Goal: Check status: Check status

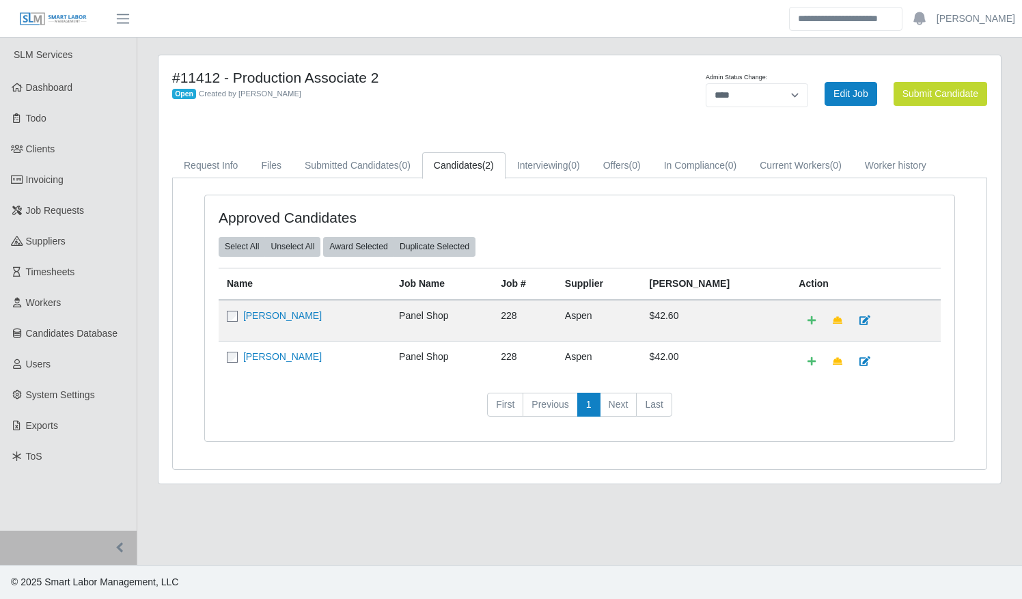
select select "****"
click at [266, 315] on link "Neomi Kaidbey" at bounding box center [282, 315] width 79 height 11
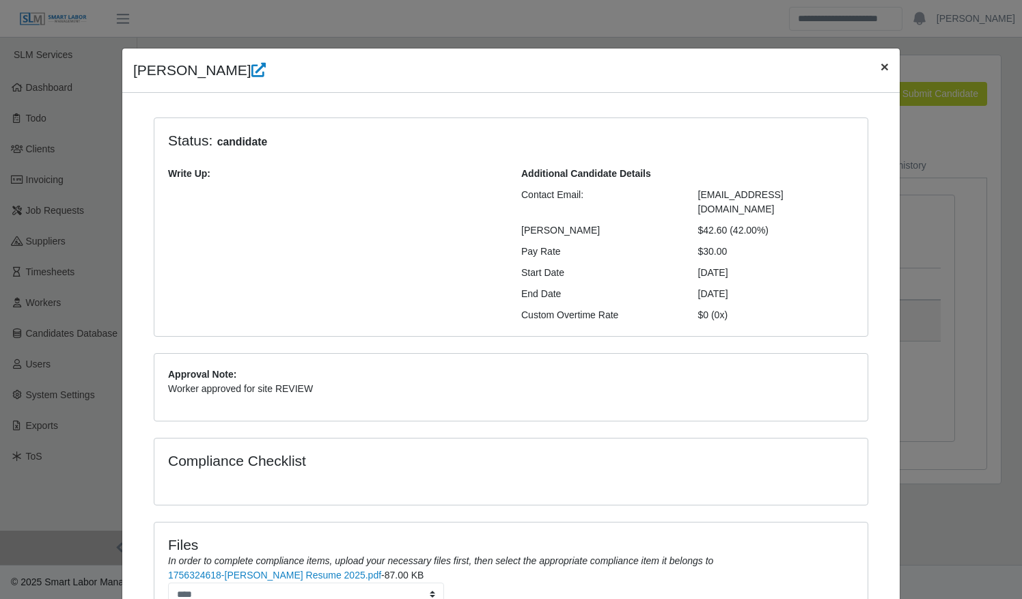
click at [881, 66] on span "×" at bounding box center [885, 67] width 8 height 16
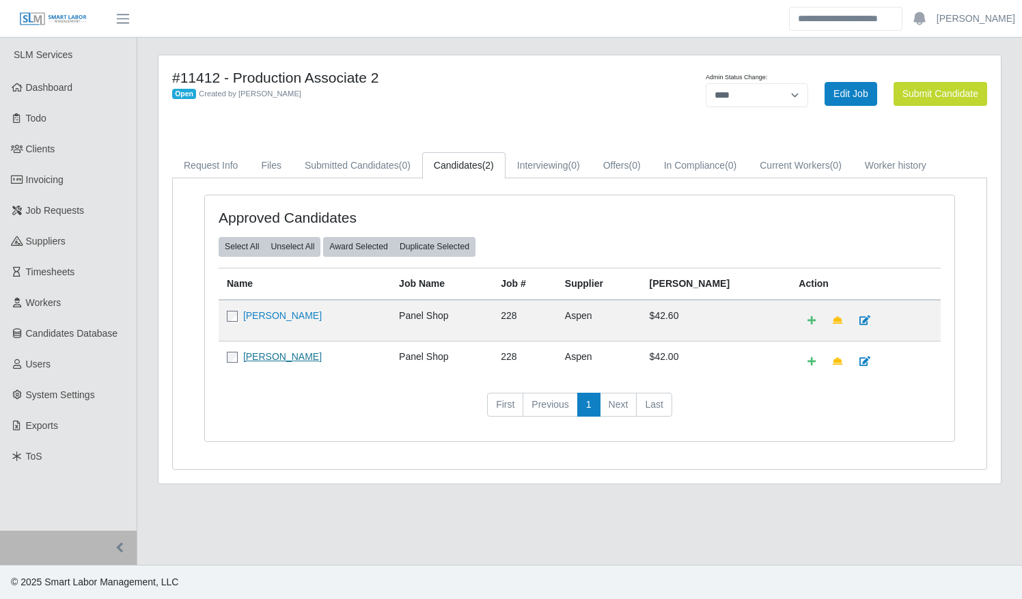
click at [286, 353] on link "Kevin Robinson" at bounding box center [282, 356] width 79 height 11
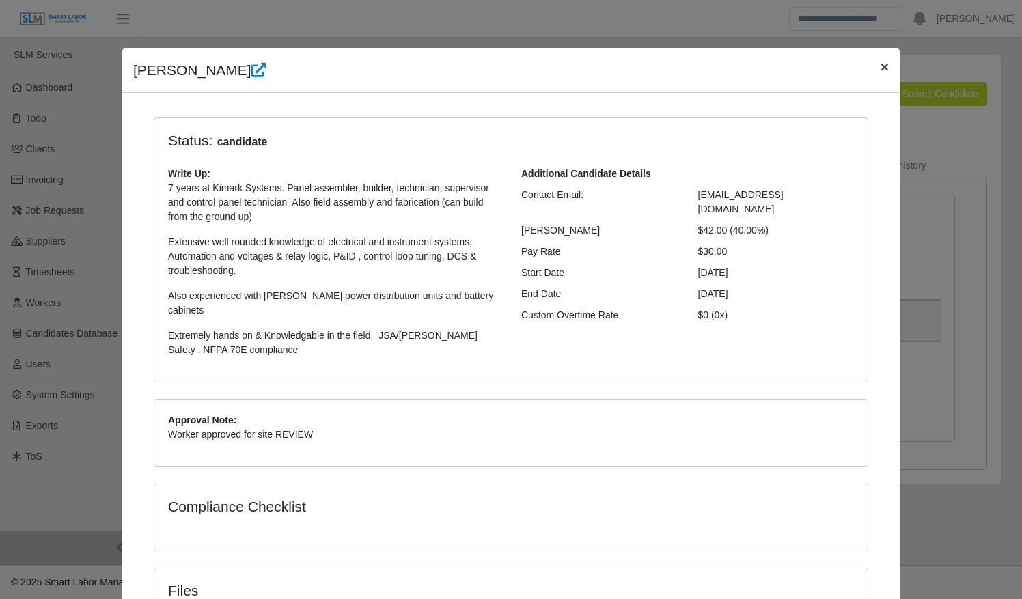
click at [881, 68] on span "×" at bounding box center [885, 67] width 8 height 16
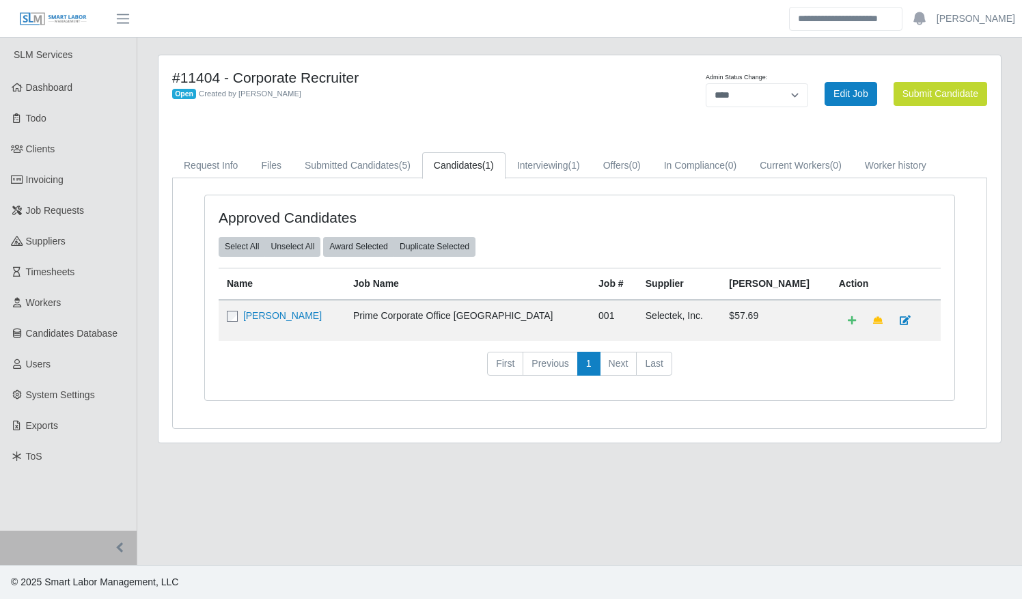
select select "****"
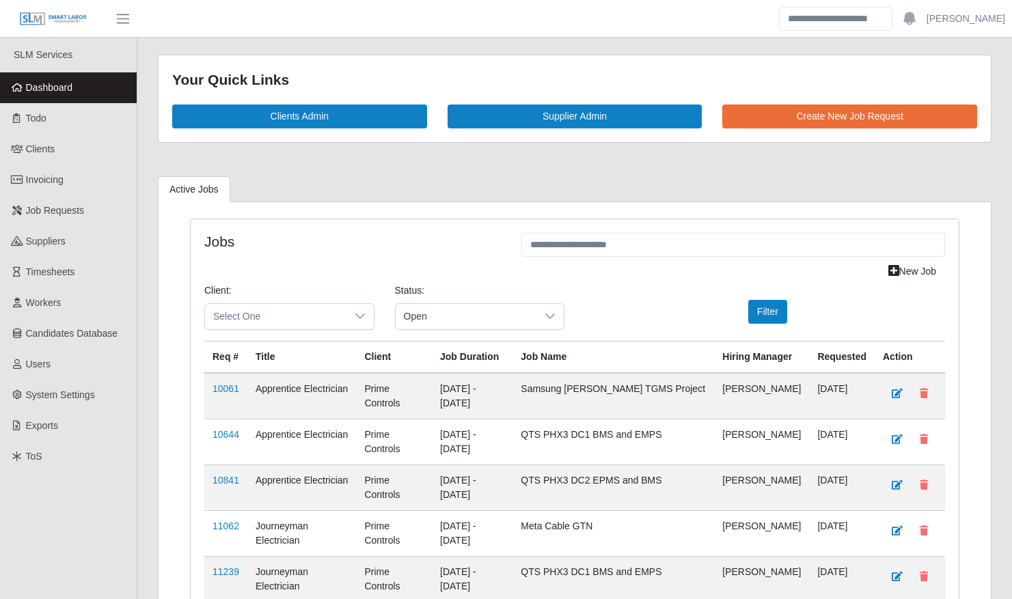
scroll to position [456, 0]
click at [41, 301] on span "Workers" at bounding box center [44, 302] width 36 height 11
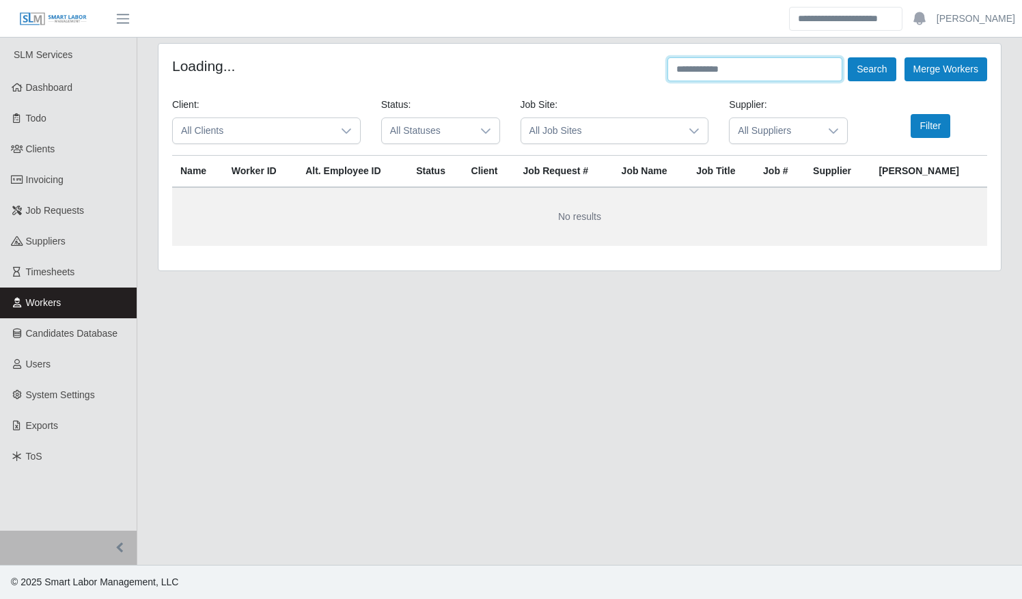
click at [688, 71] on input "text" at bounding box center [755, 69] width 175 height 24
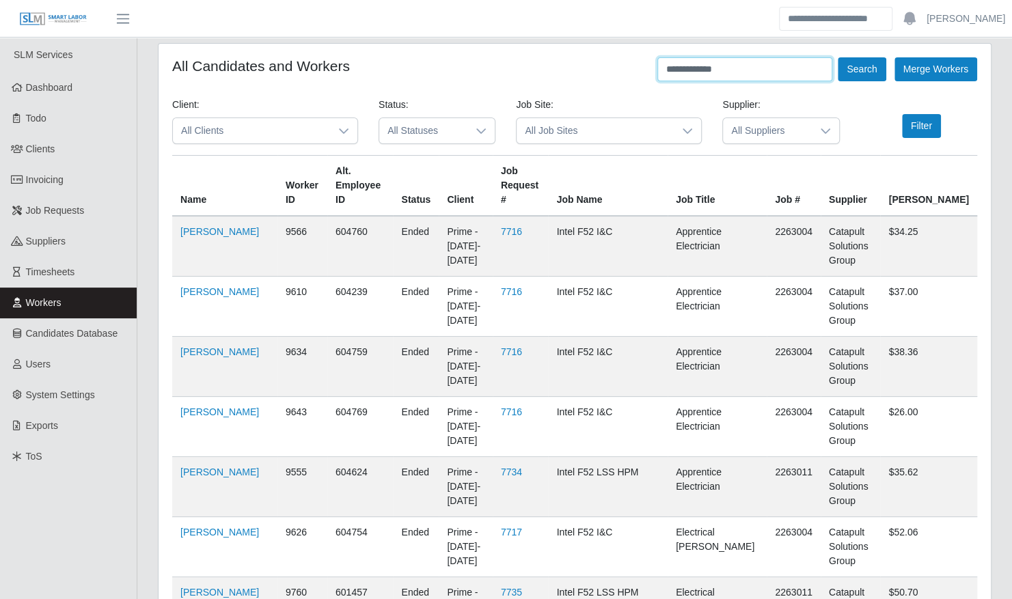
type input "**********"
click at [838, 57] on button "Search" at bounding box center [862, 69] width 48 height 24
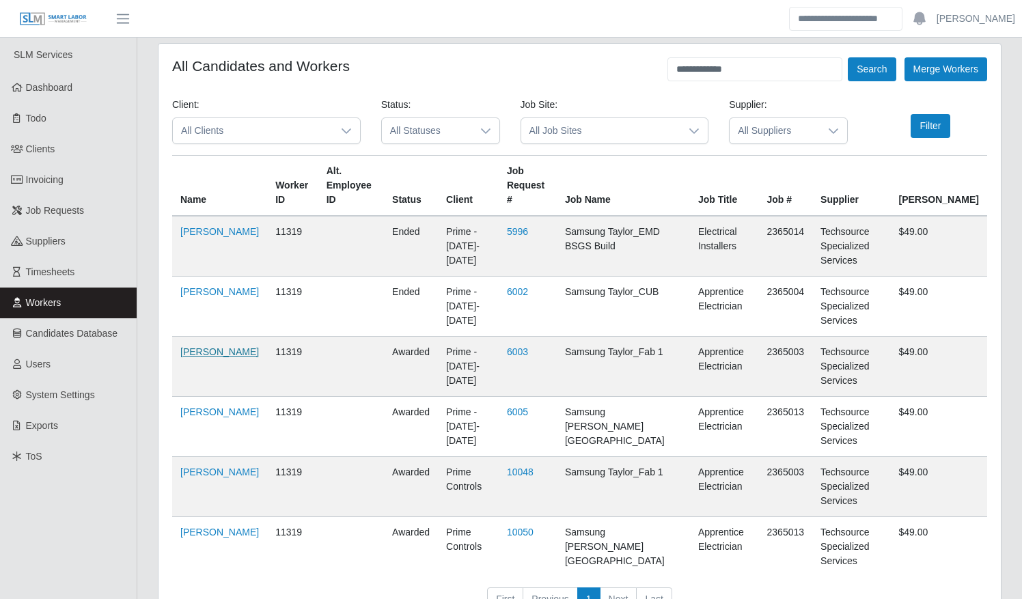
click at [187, 346] on link "[PERSON_NAME]" at bounding box center [219, 351] width 79 height 11
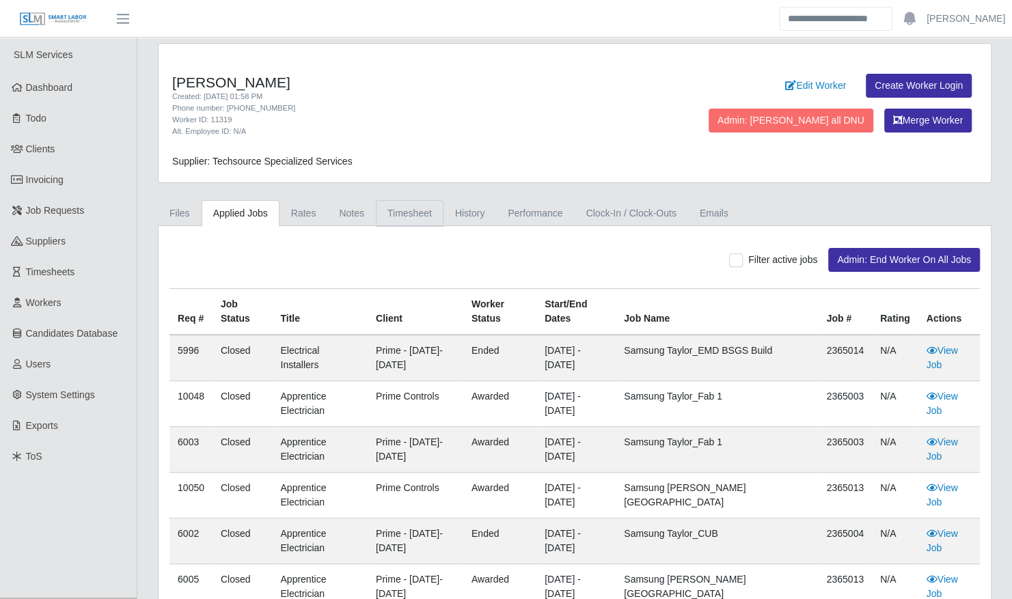
click at [404, 212] on link "Timesheet" at bounding box center [410, 213] width 68 height 27
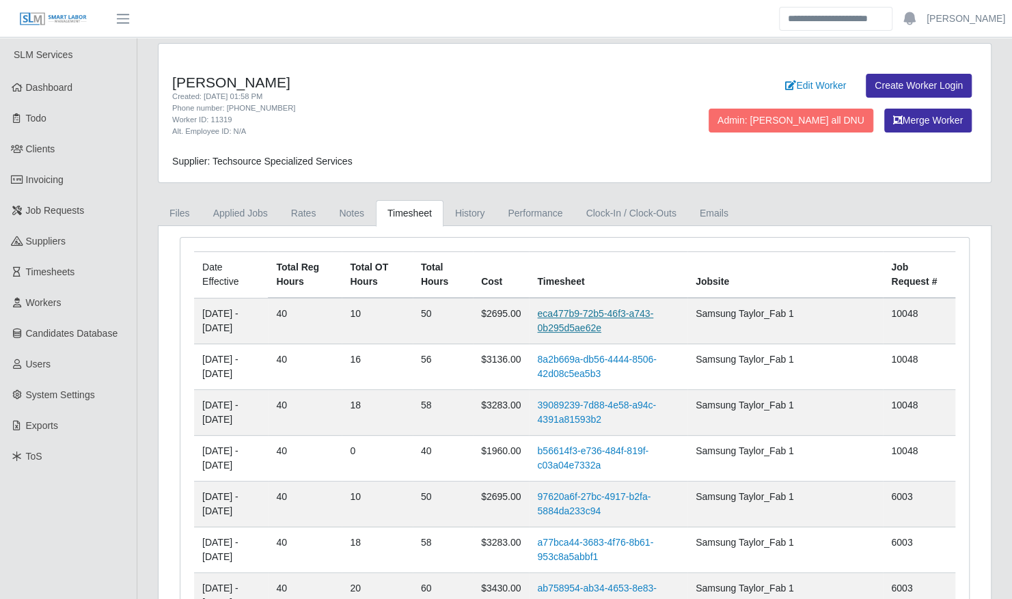
click at [609, 314] on link "eca477b9-72b5-46f3-a743-0b295d5ae62e" at bounding box center [595, 320] width 116 height 25
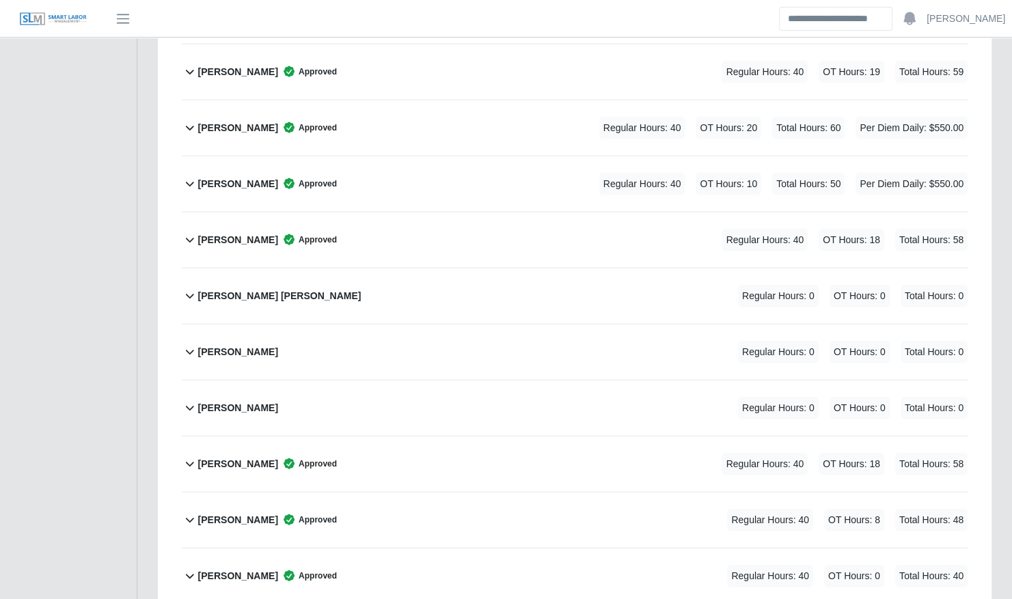
scroll to position [4680, 0]
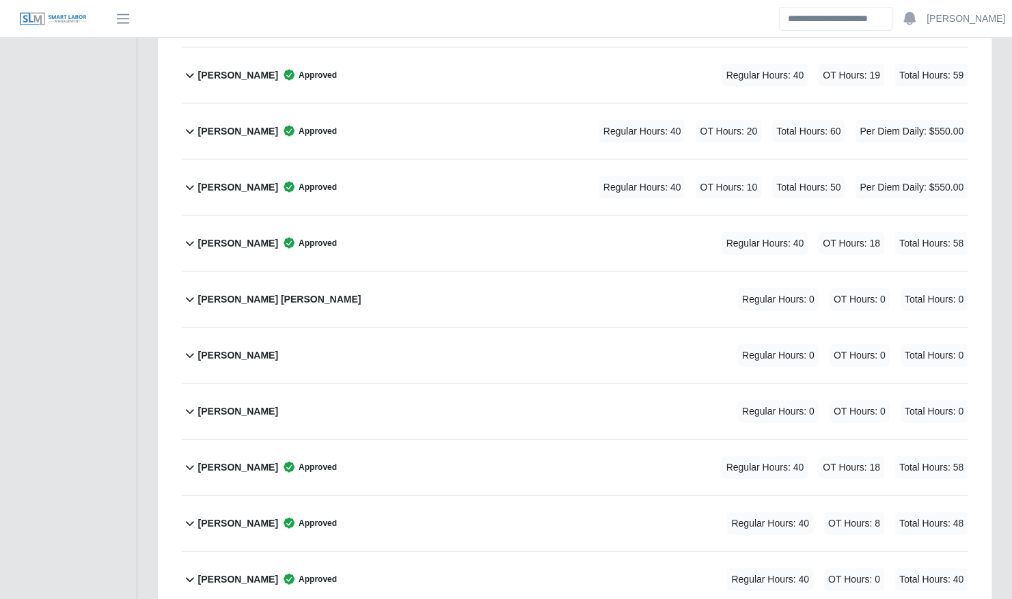
click at [532, 161] on div "Jose Gallegos Approved Regular Hours: 40 OT Hours: 10 Total Hours: 50 Per Diem …" at bounding box center [582, 187] width 769 height 55
